Goal: Transaction & Acquisition: Purchase product/service

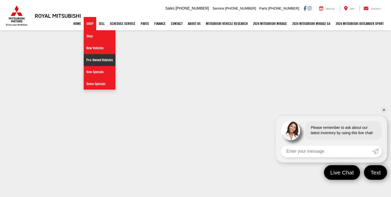
click at [96, 60] on link "Pre-Owned Vehicles" at bounding box center [100, 60] width 32 height 12
